Goal: Find specific page/section: Find specific page/section

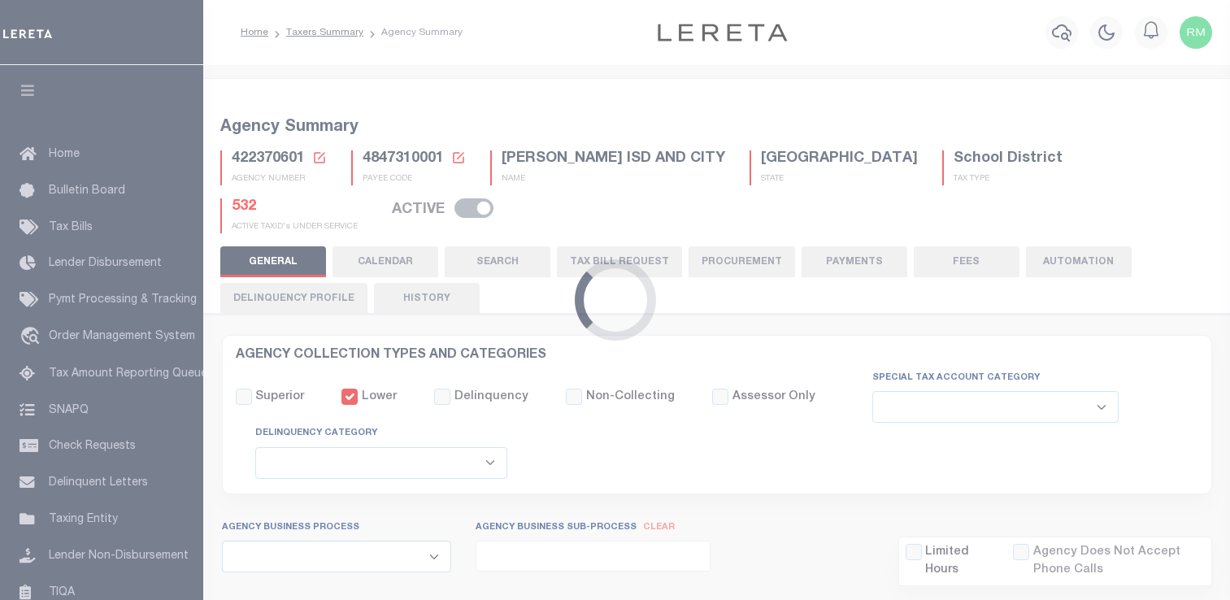
select select
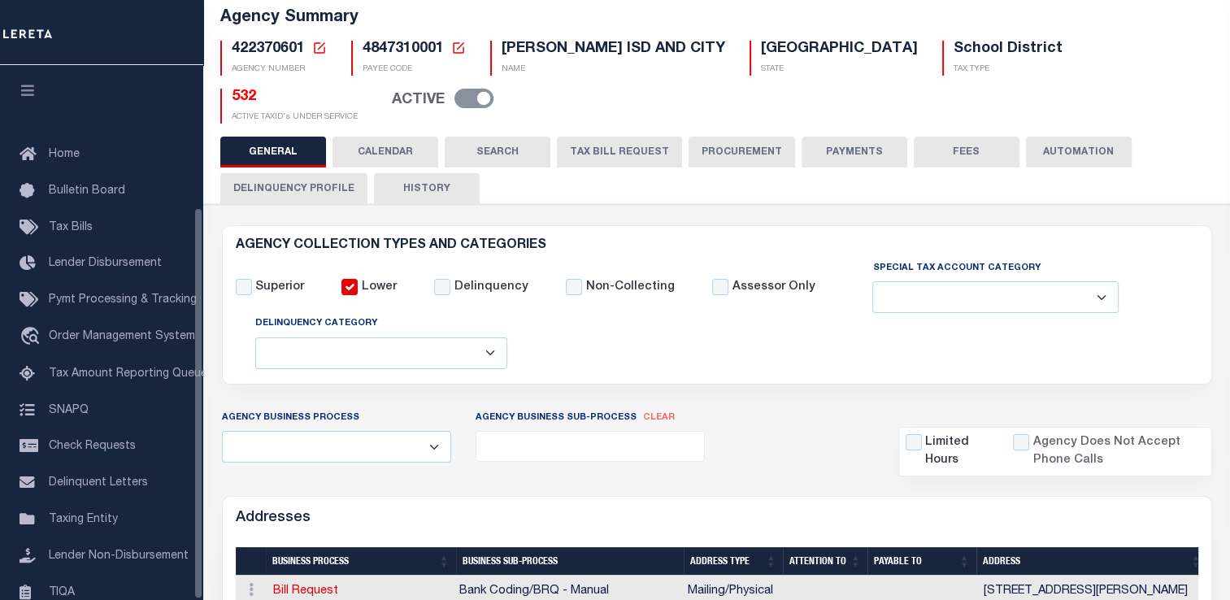
click at [57, 586] on span "TIQA" at bounding box center [62, 591] width 26 height 11
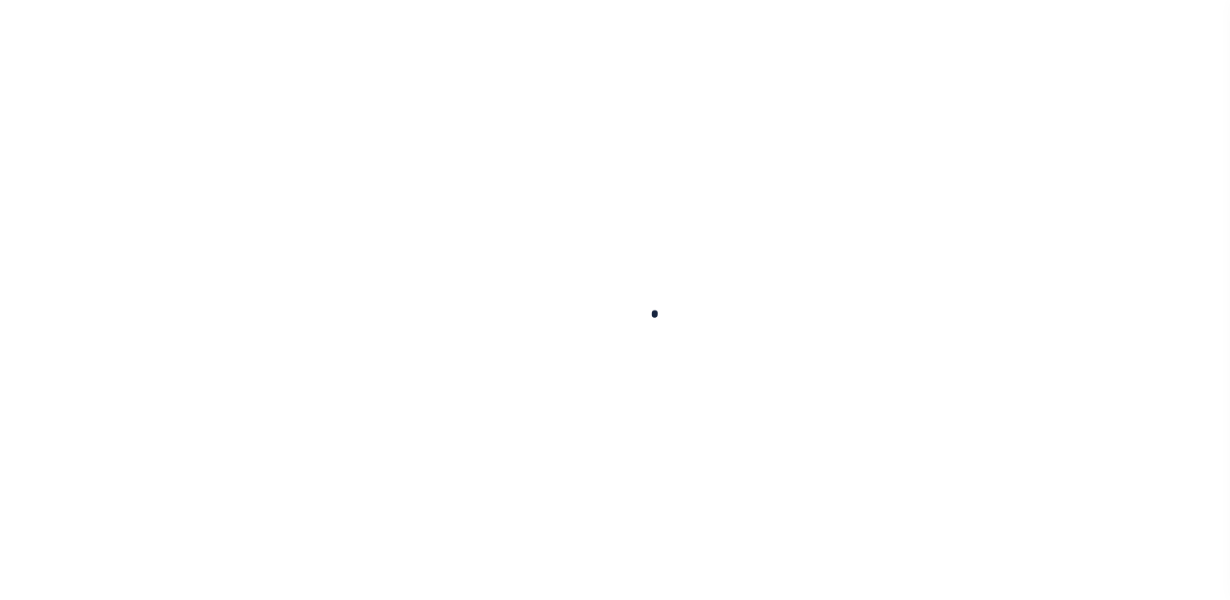
select select "200"
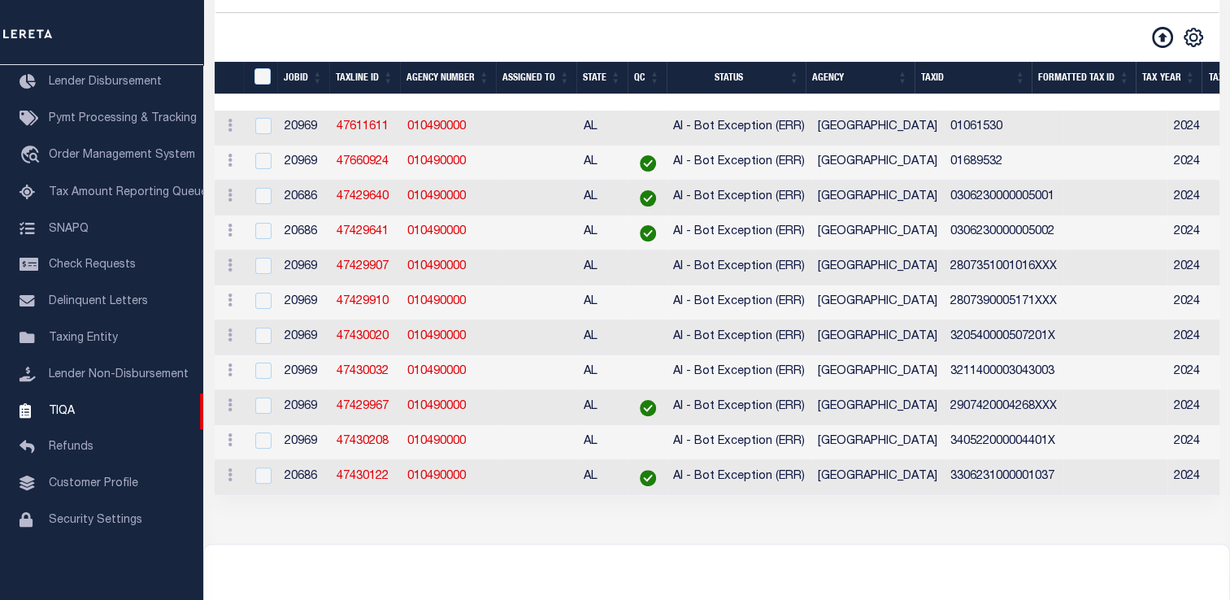
scroll to position [224, 0]
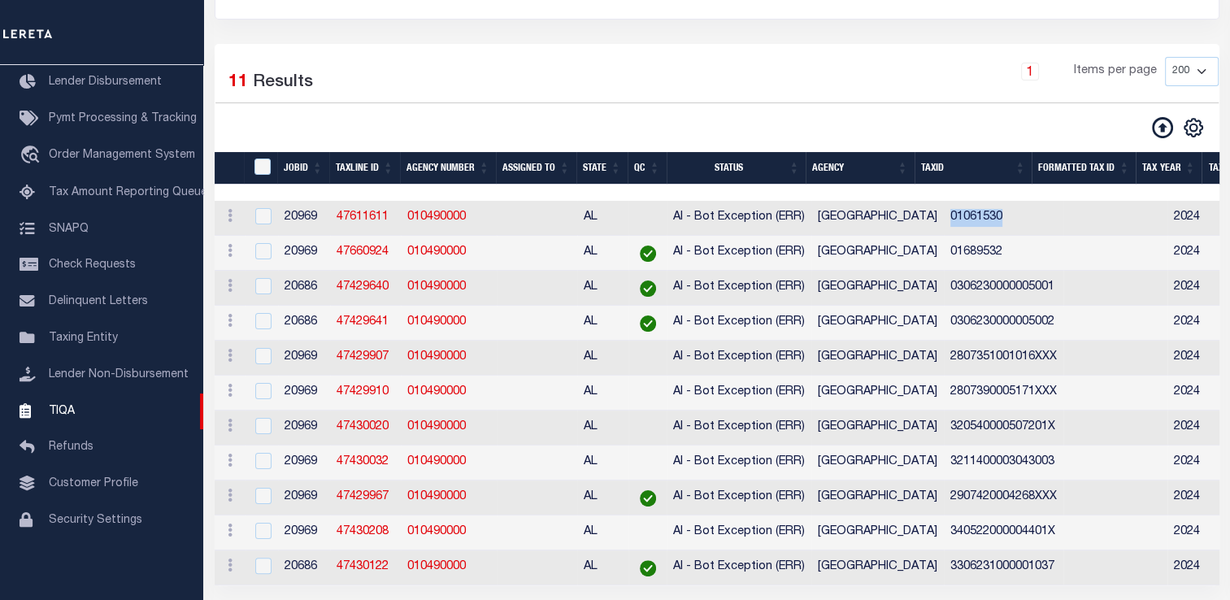
drag, startPoint x: 923, startPoint y: 223, endPoint x: 980, endPoint y: 218, distance: 57.9
click at [980, 218] on td "01061530" at bounding box center [1004, 218] width 120 height 35
checkbox input "true"
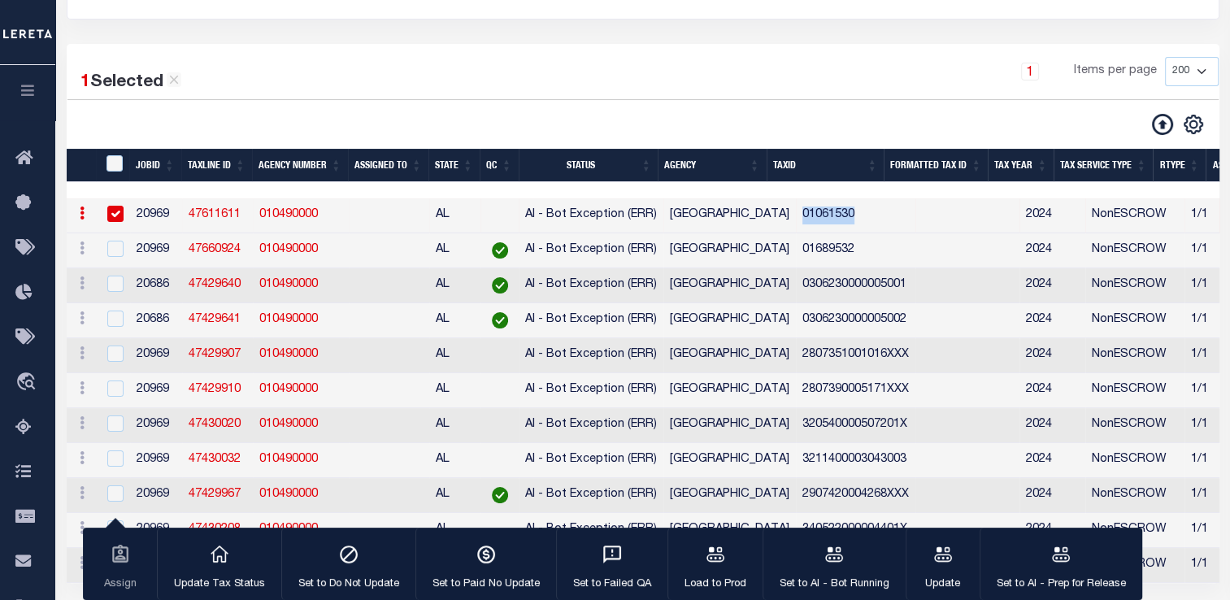
copy td "01061530"
